Goal: Navigation & Orientation: Go to known website

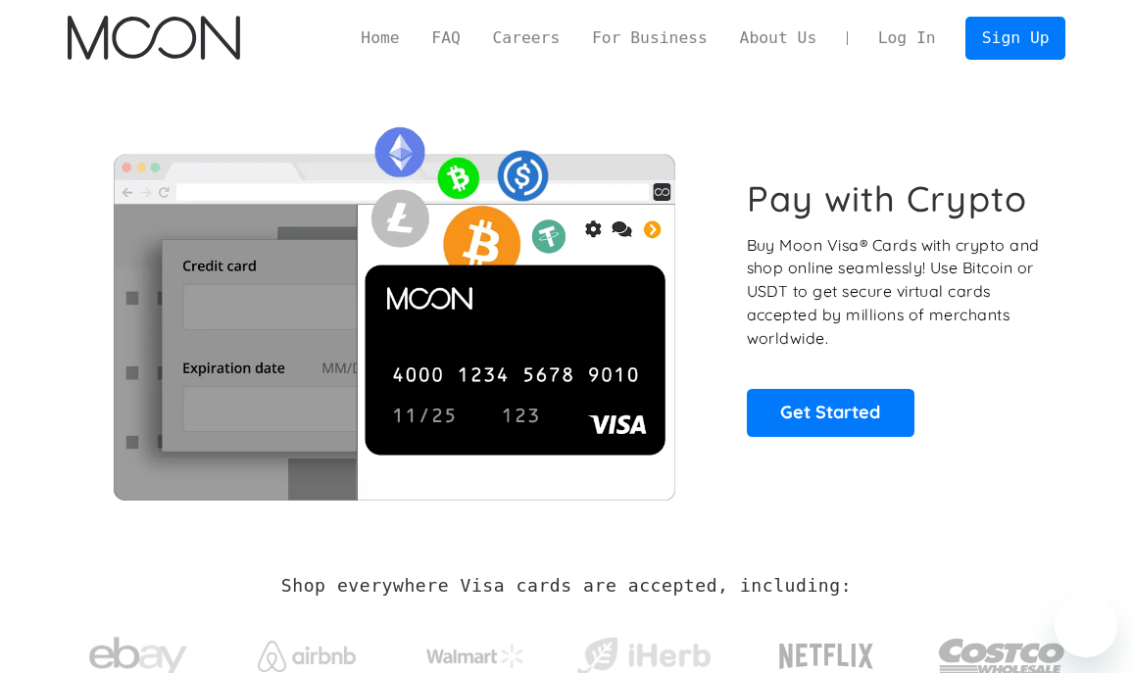
click at [922, 34] on link "Log In" at bounding box center [906, 38] width 90 height 41
